Goal: Information Seeking & Learning: Learn about a topic

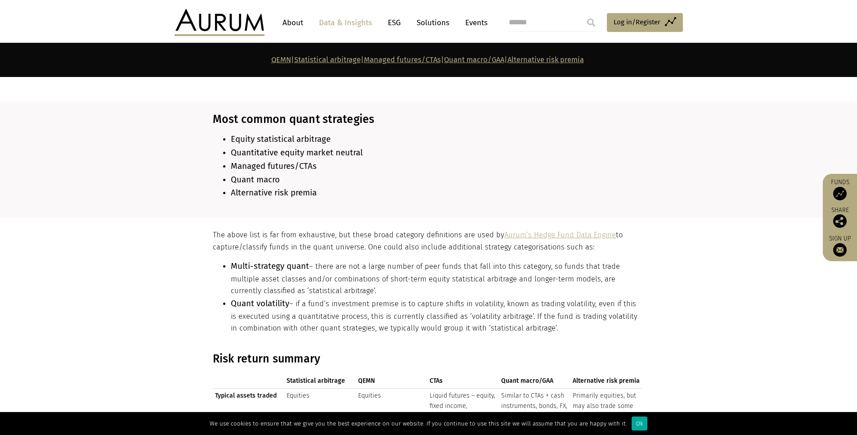
scroll to position [756, 0]
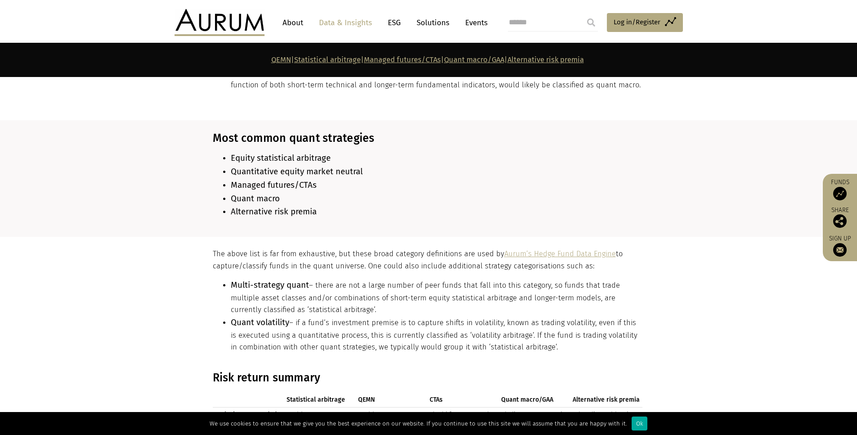
click at [250, 166] on span "Quantitative equity market neutral" at bounding box center [297, 171] width 132 height 10
drag, startPoint x: 250, startPoint y: 161, endPoint x: 342, endPoint y: 159, distance: 92.2
click at [342, 165] on li "Quantitative equity market neutral" at bounding box center [437, 171] width 412 height 13
click at [349, 195] on li "Quant macro" at bounding box center [437, 198] width 412 height 13
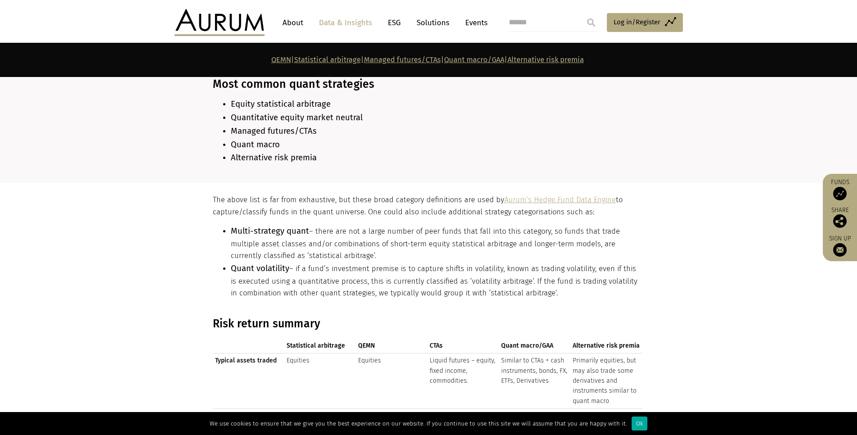
click at [250, 152] on span "Alternative risk premia" at bounding box center [274, 157] width 86 height 10
drag, startPoint x: 250, startPoint y: 151, endPoint x: 296, endPoint y: 150, distance: 45.9
click at [296, 152] on span "Alternative risk premia" at bounding box center [274, 157] width 86 height 10
click at [309, 166] on section "Most common quant strategies Equity statistical arbitrage Quantitative equity m…" at bounding box center [428, 124] width 857 height 117
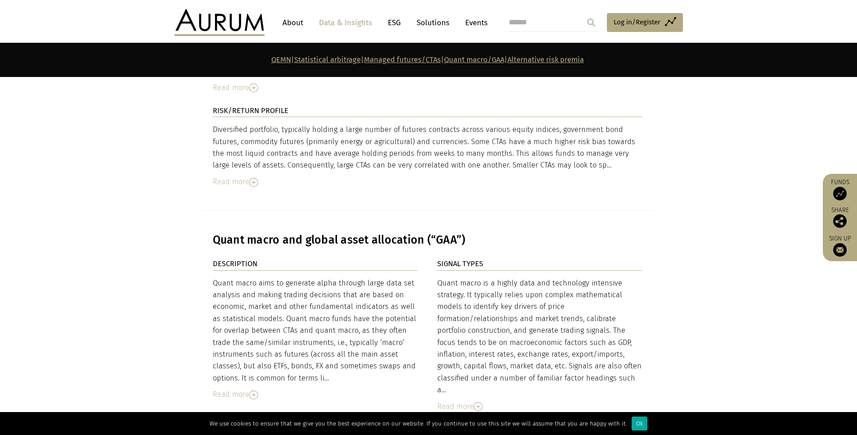
scroll to position [3023, 0]
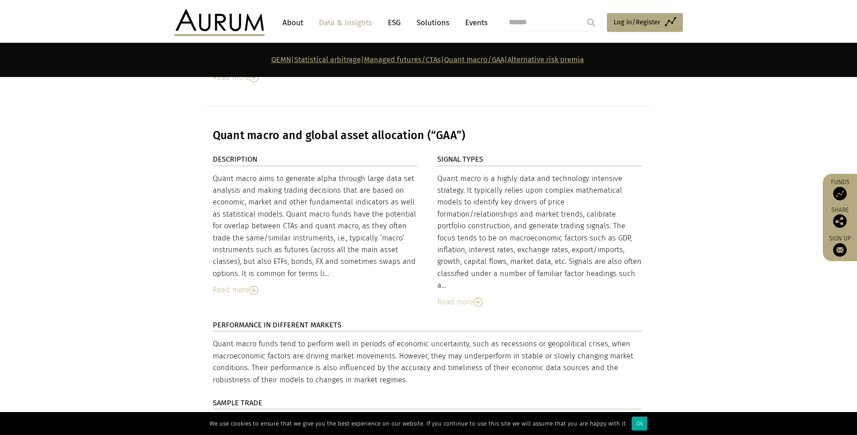
click at [255, 286] on img at bounding box center [253, 290] width 9 height 9
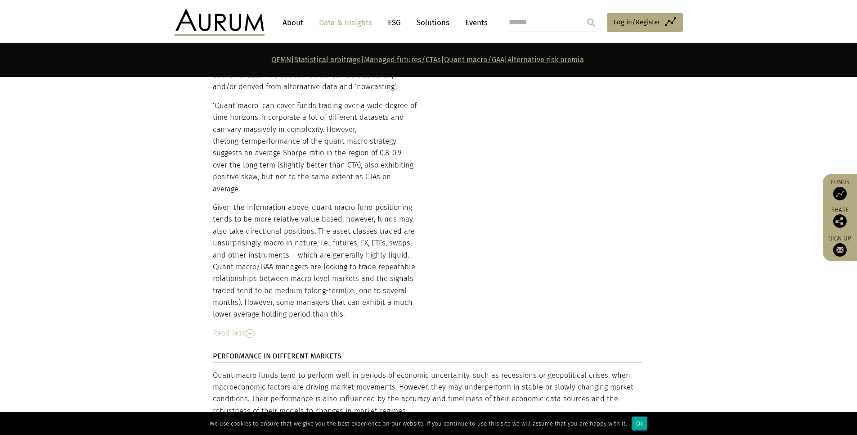
scroll to position [3347, 0]
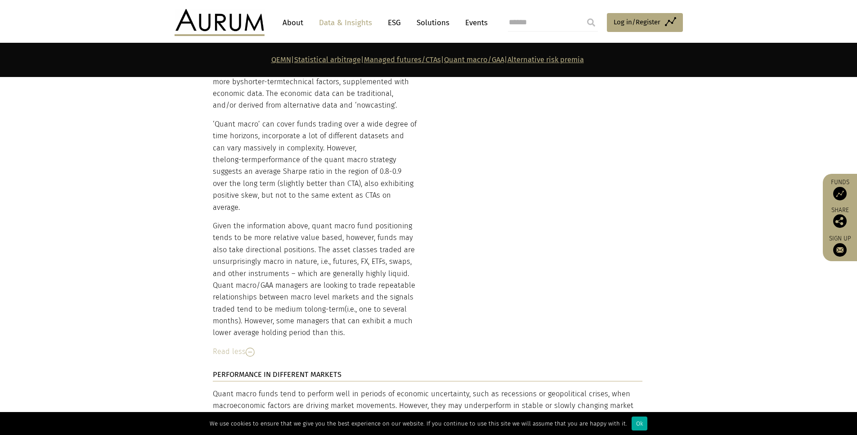
click at [220, 220] on p "Given the information above, quant macro fund positioning tends to be more rela…" at bounding box center [315, 279] width 205 height 119
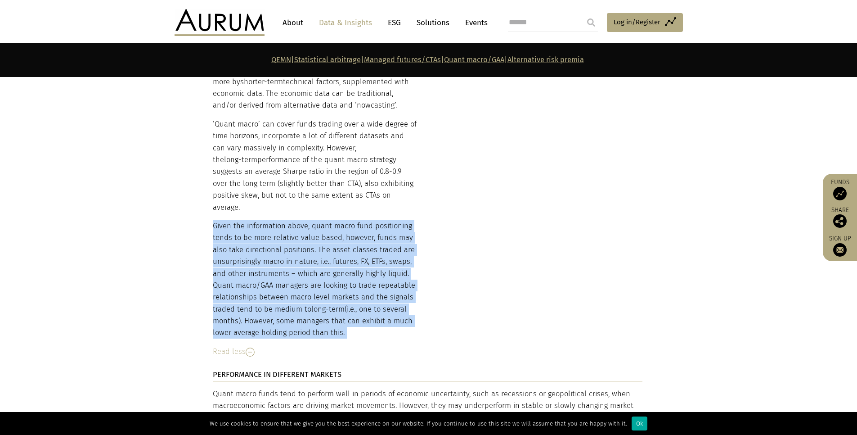
drag, startPoint x: 220, startPoint y: 150, endPoint x: 354, endPoint y: 251, distance: 167.1
click at [354, 251] on p "Given the information above, quant macro fund positioning tends to be more rela…" at bounding box center [315, 279] width 205 height 119
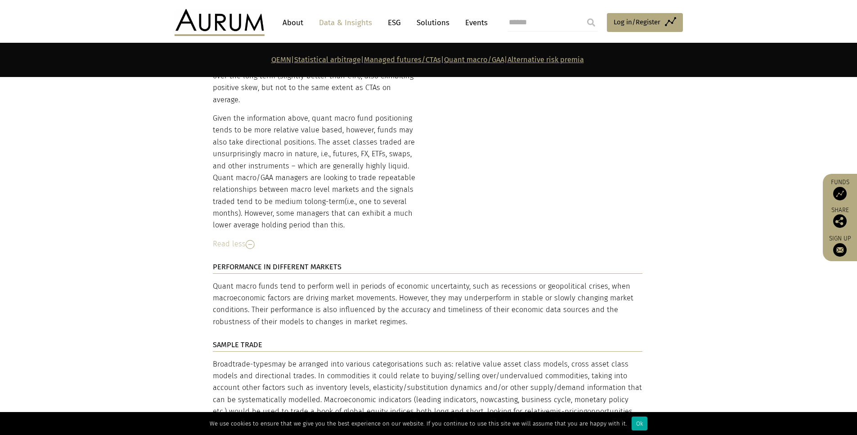
scroll to position [3455, 0]
